Goal: Information Seeking & Learning: Understand process/instructions

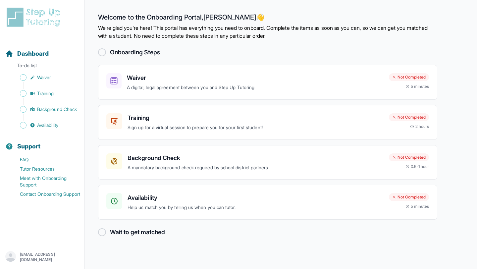
click at [115, 50] on h2 "Onboarding Steps" at bounding box center [135, 52] width 50 height 9
click at [100, 52] on div at bounding box center [102, 52] width 8 height 8
click at [145, 81] on h3 "Waiver" at bounding box center [255, 77] width 256 height 9
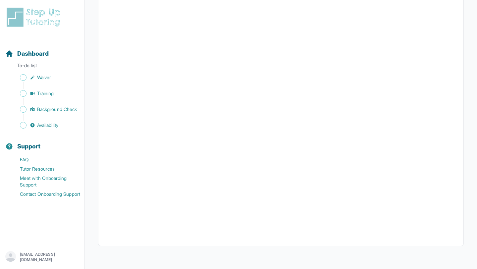
scroll to position [1168, 0]
click at [37, 78] on link "Waiver" at bounding box center [44, 77] width 79 height 9
click at [51, 56] on div "Dashboard" at bounding box center [42, 53] width 79 height 15
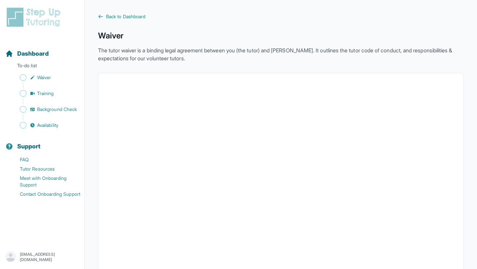
click at [101, 16] on icon at bounding box center [100, 16] width 5 height 5
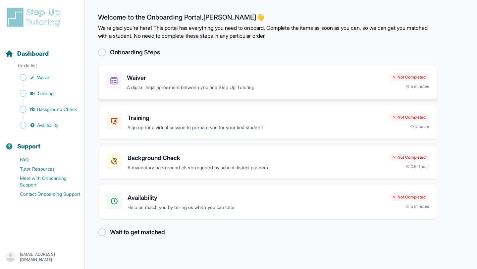
click at [125, 76] on div "Waiver A digital, legal agreement between you and Step Up Tutoring" at bounding box center [244, 82] width 277 height 18
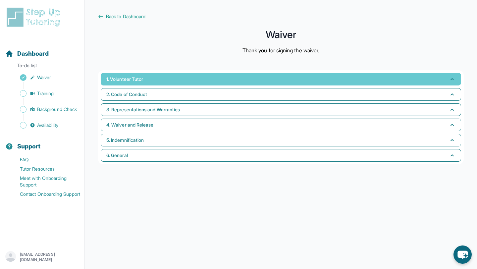
click at [215, 76] on button "1. Volunteer Tutor" at bounding box center [281, 79] width 360 height 13
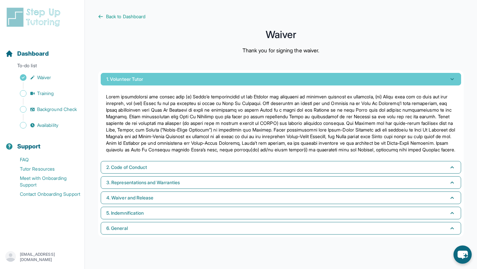
click at [221, 76] on button "1. Volunteer Tutor" at bounding box center [281, 79] width 360 height 13
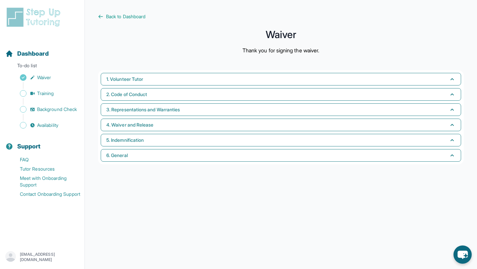
click at [99, 11] on main "Back to Dashboard Waiver Thank you for signing the waiver. 1. Volunteer Tutor 2…" at bounding box center [281, 134] width 392 height 269
click at [101, 17] on icon at bounding box center [100, 16] width 5 height 5
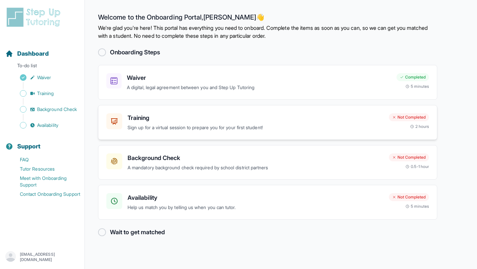
click at [116, 117] on div at bounding box center [114, 121] width 16 height 16
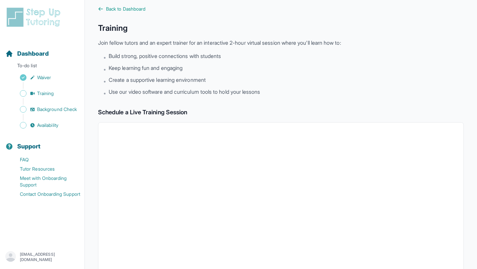
scroll to position [9, 0]
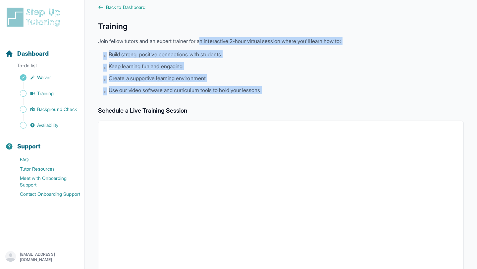
drag, startPoint x: 207, startPoint y: 39, endPoint x: 227, endPoint y: 100, distance: 64.9
click at [227, 101] on div "Back to Dashboard Training Join fellow tutors and an expert trainer for an inte…" at bounding box center [280, 223] width 365 height 439
click at [227, 93] on span "Use our video software and curriculum tools to hold your lessons" at bounding box center [184, 90] width 151 height 8
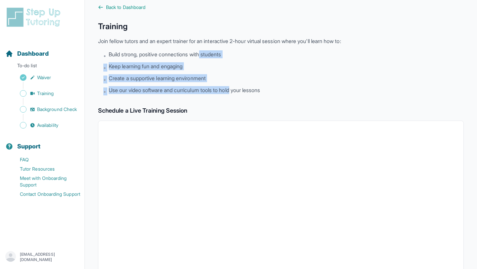
drag, startPoint x: 227, startPoint y: 93, endPoint x: 204, endPoint y: 50, distance: 48.7
click at [204, 51] on ul "• Build strong, positive connections with students • Keep learning fun and enga…" at bounding box center [283, 72] width 360 height 45
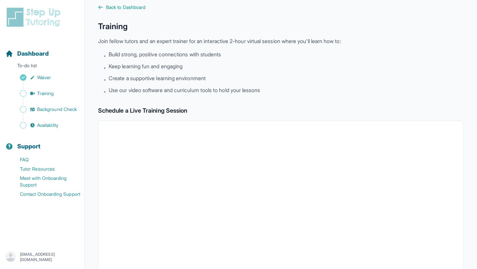
click at [204, 43] on p "Join fellow tutors and an expert trainer for an interactive 2-hour virtual sess…" at bounding box center [280, 41] width 365 height 8
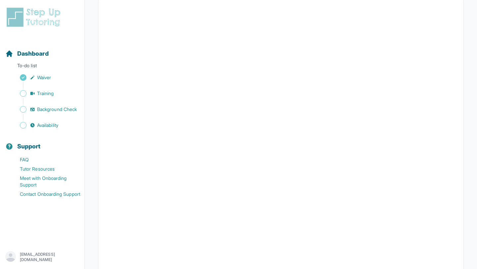
scroll to position [0, 0]
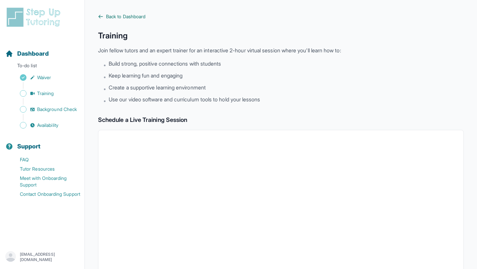
click at [100, 15] on icon at bounding box center [101, 16] width 4 height 3
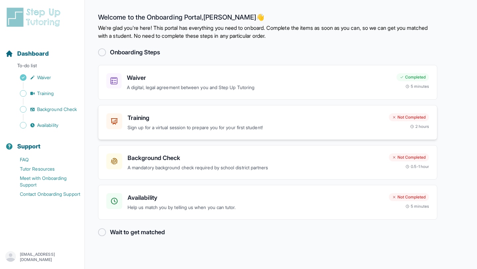
click at [224, 127] on p "Sign up for a virtual session to prepare you for your first student!" at bounding box center [255, 128] width 256 height 8
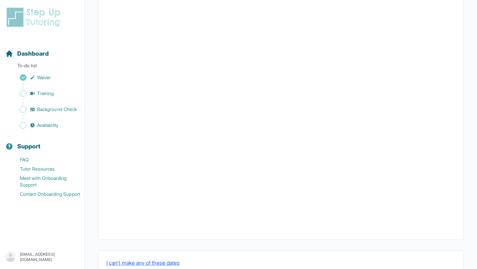
scroll to position [197, 0]
